Goal: Information Seeking & Learning: Learn about a topic

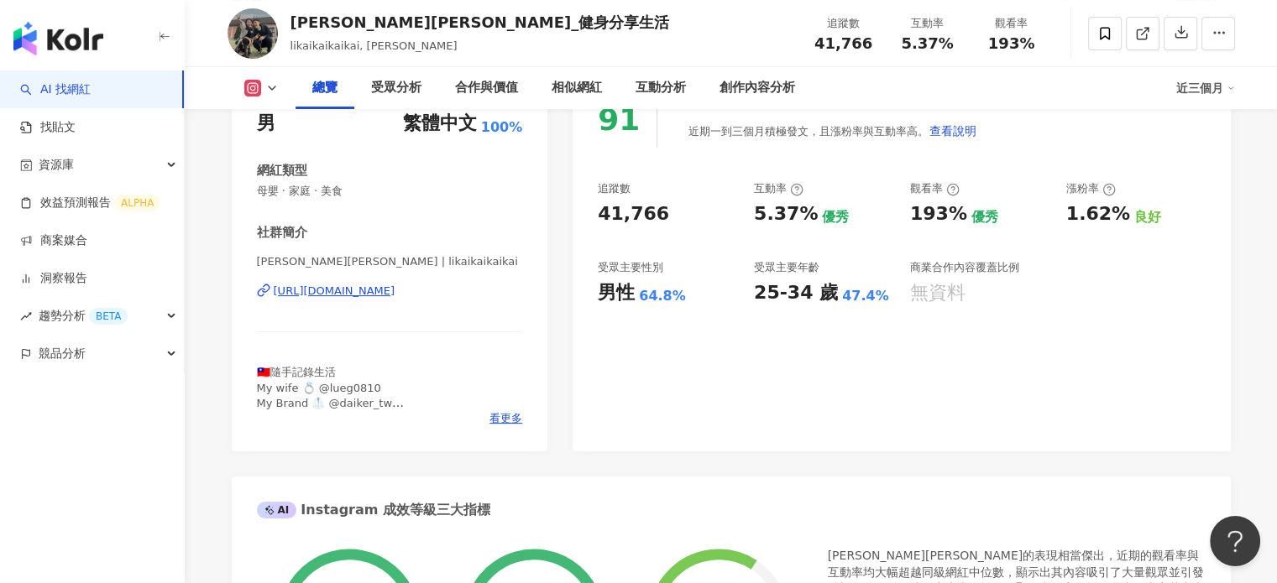
scroll to position [252, 0]
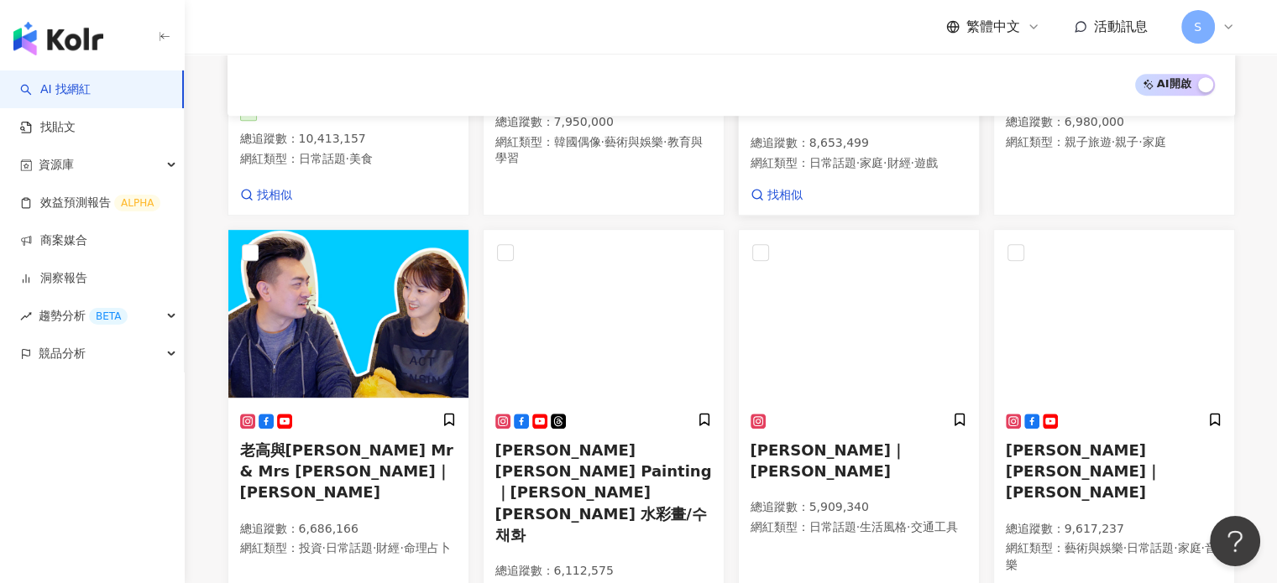
scroll to position [839, 0]
